Goal: Task Accomplishment & Management: Use online tool/utility

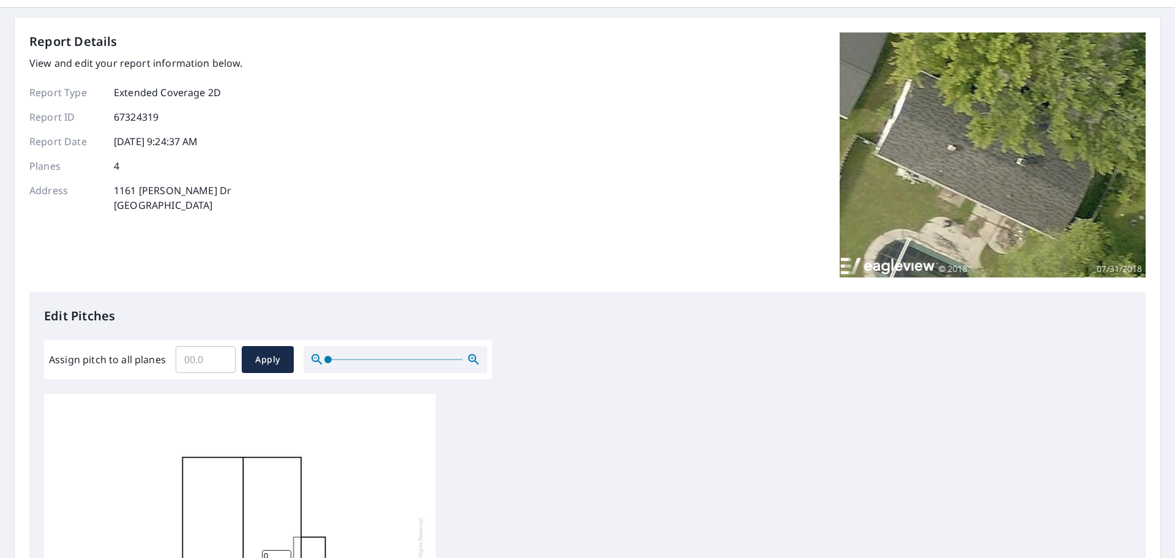
scroll to position [184, 0]
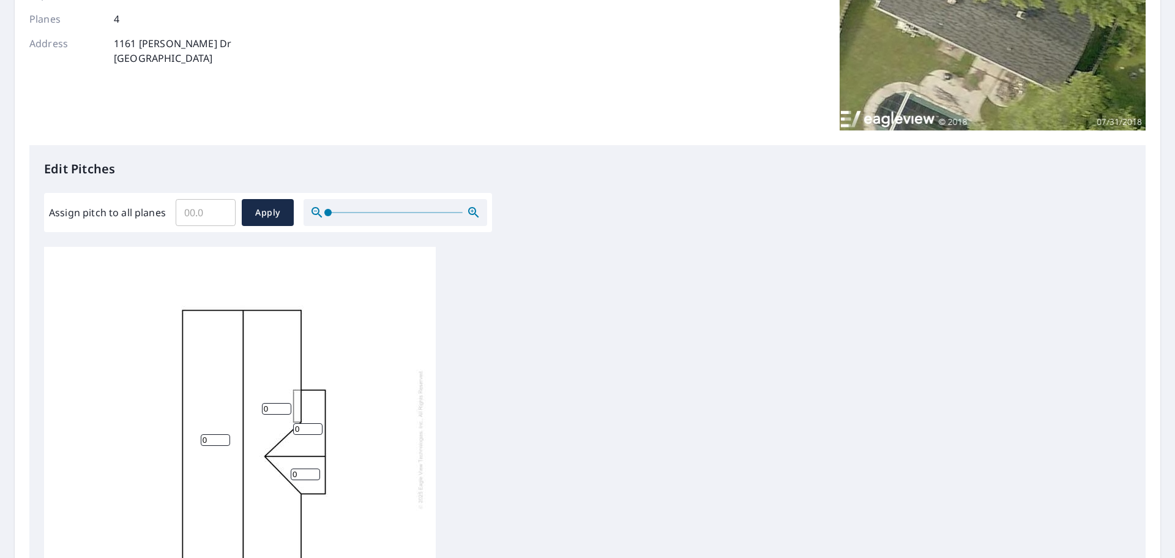
click at [212, 218] on input "Assign pitch to all planes" at bounding box center [206, 212] width 60 height 34
type input "4"
click at [272, 220] on span "Apply" at bounding box center [268, 212] width 32 height 15
type input "4"
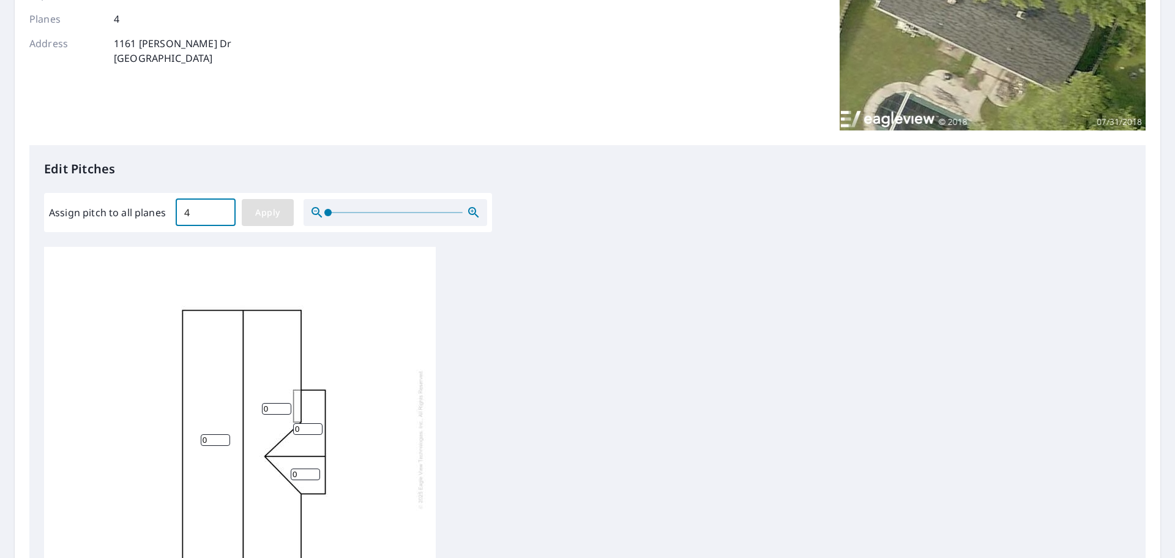
type input "4"
click at [272, 217] on span "Apply" at bounding box center [268, 212] width 32 height 15
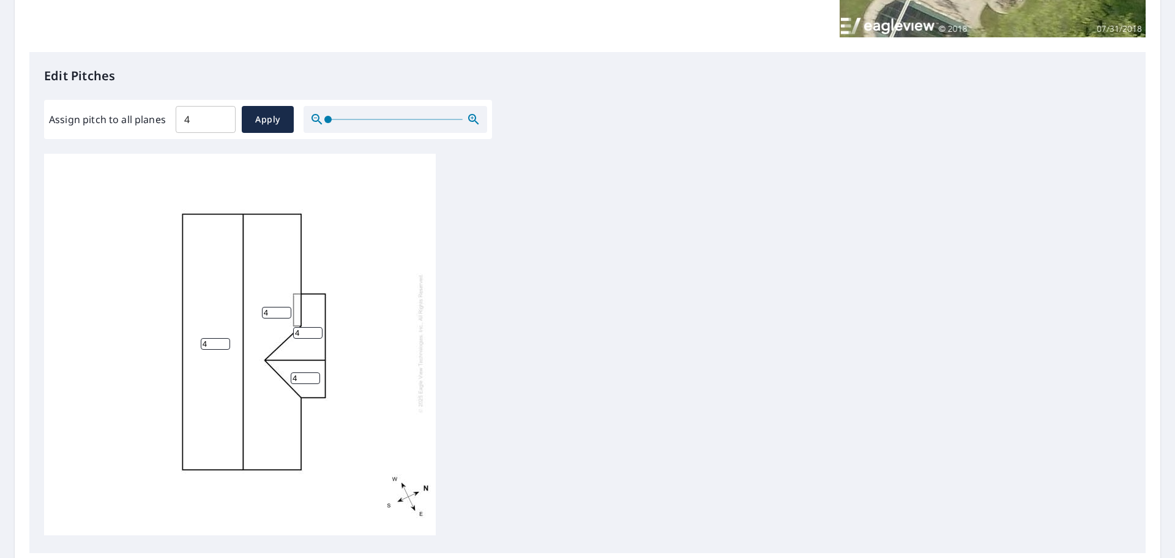
scroll to position [411, 0]
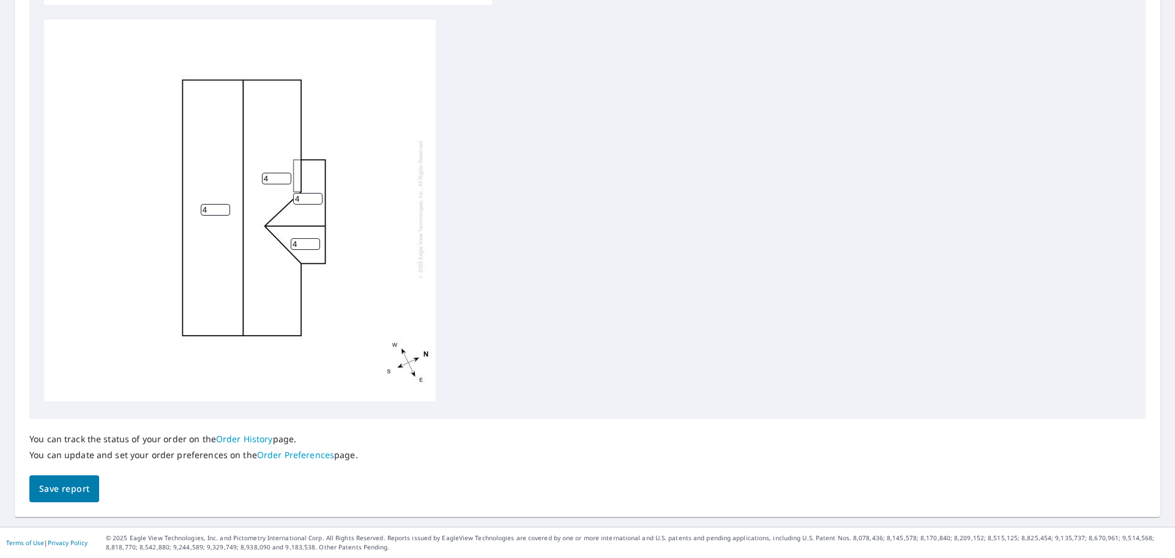
click at [65, 483] on span "Save report" at bounding box center [64, 488] width 50 height 15
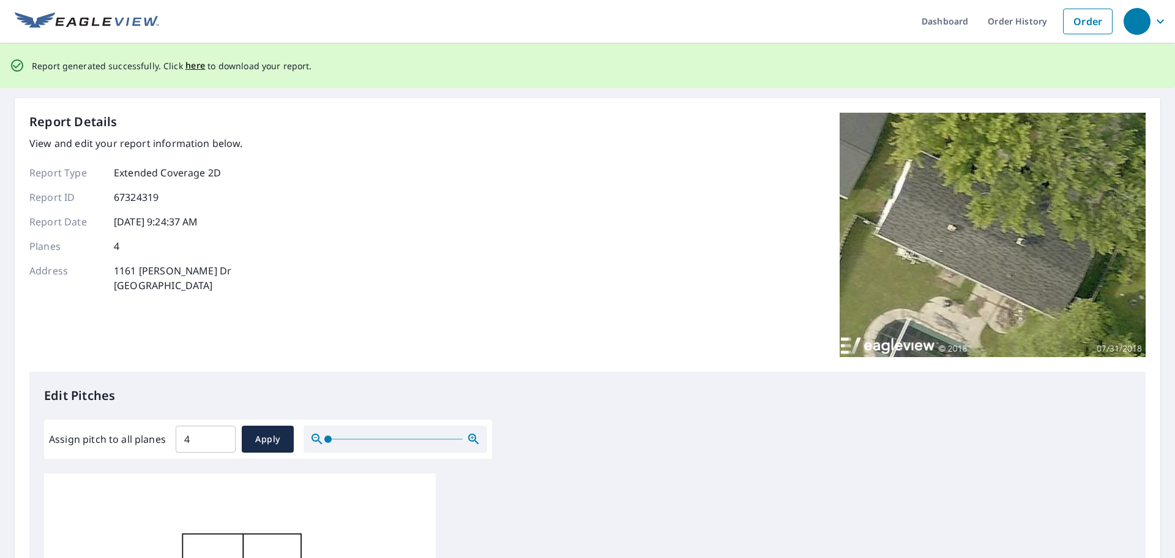
scroll to position [0, 0]
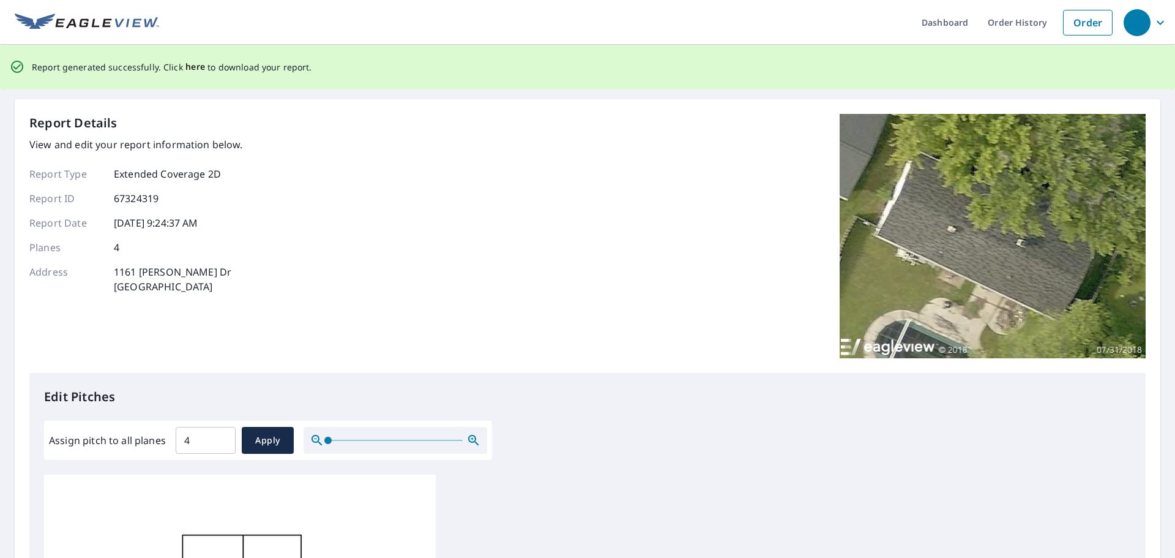
click at [193, 68] on span "here" at bounding box center [195, 66] width 20 height 15
